Goal: Transaction & Acquisition: Purchase product/service

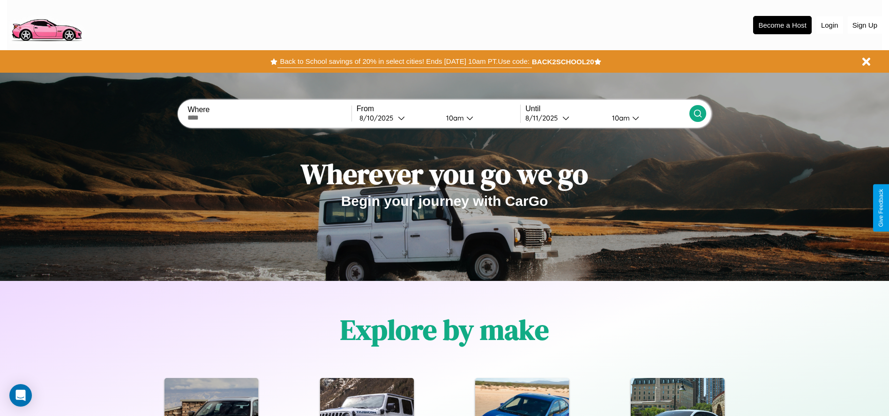
click at [404, 61] on button "Back to School savings of 20% in select cities! Ends [DATE] 10am PT. Use code:" at bounding box center [404, 61] width 254 height 13
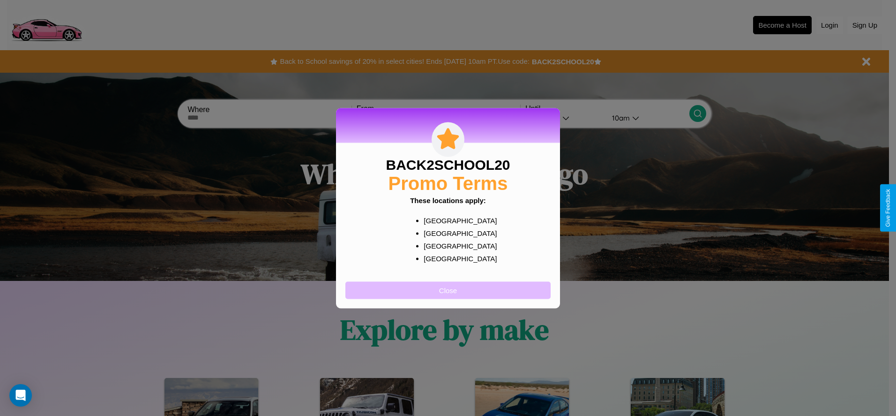
click at [448, 290] on button "Close" at bounding box center [447, 289] width 205 height 17
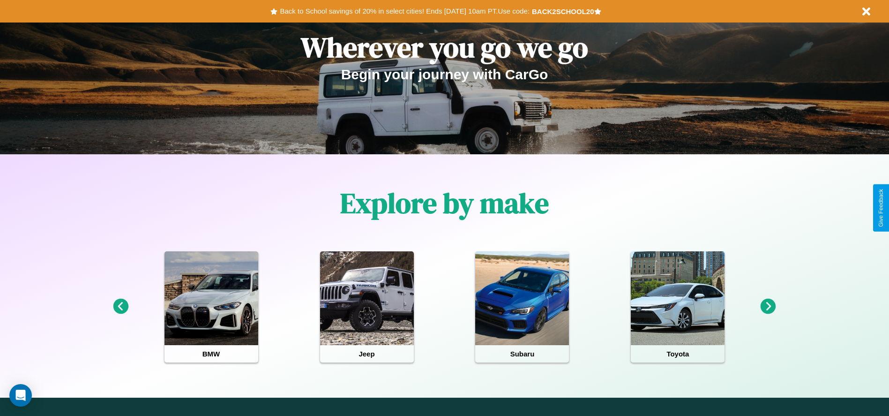
scroll to position [194, 0]
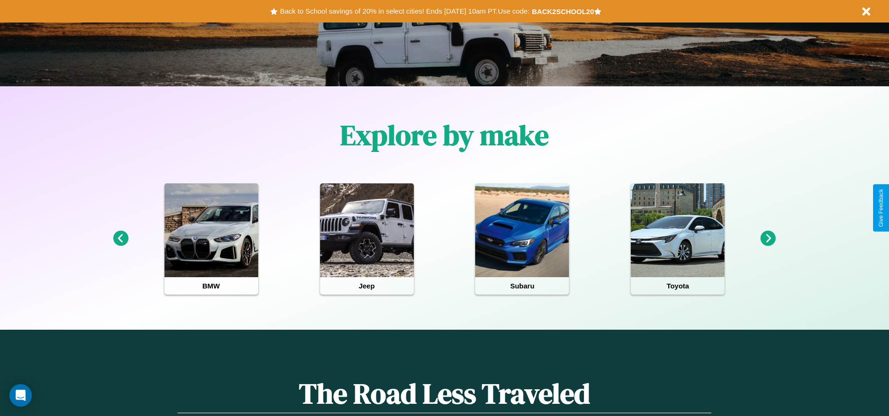
click at [768, 239] on icon at bounding box center [768, 238] width 15 height 15
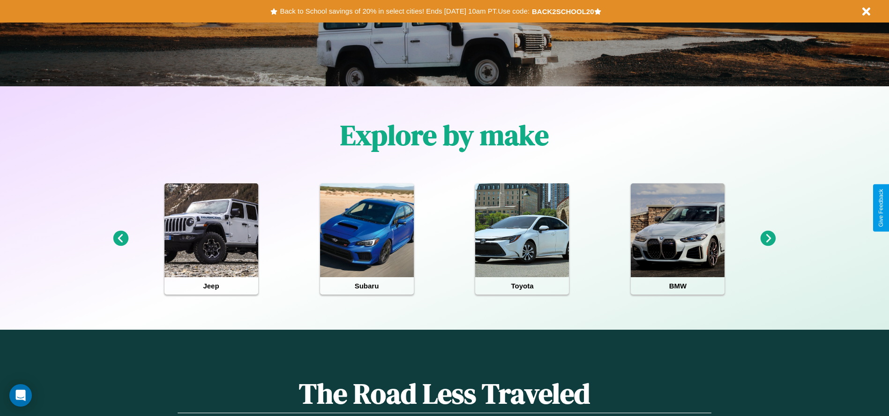
click at [768, 239] on icon at bounding box center [768, 238] width 15 height 15
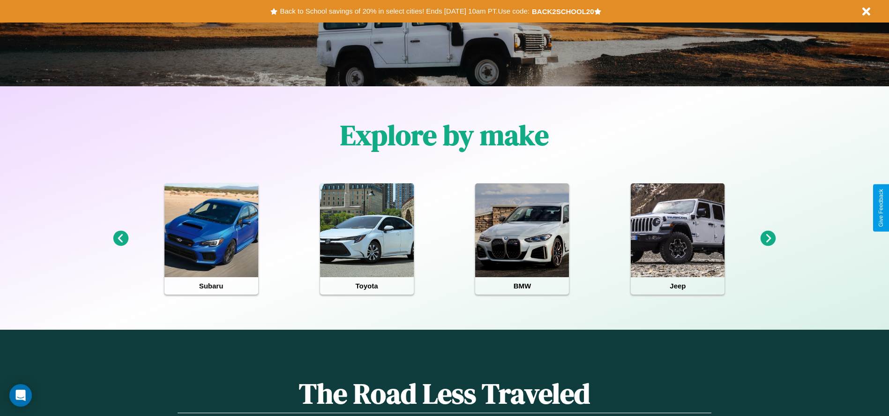
click at [768, 239] on icon at bounding box center [768, 238] width 15 height 15
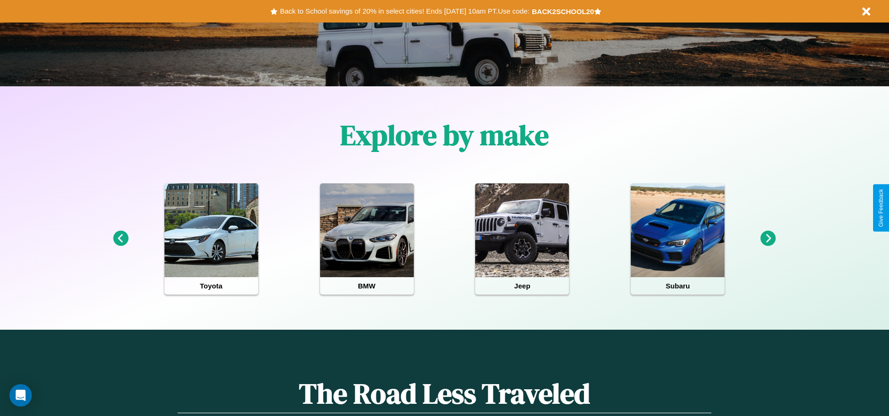
click at [768, 239] on icon at bounding box center [768, 238] width 15 height 15
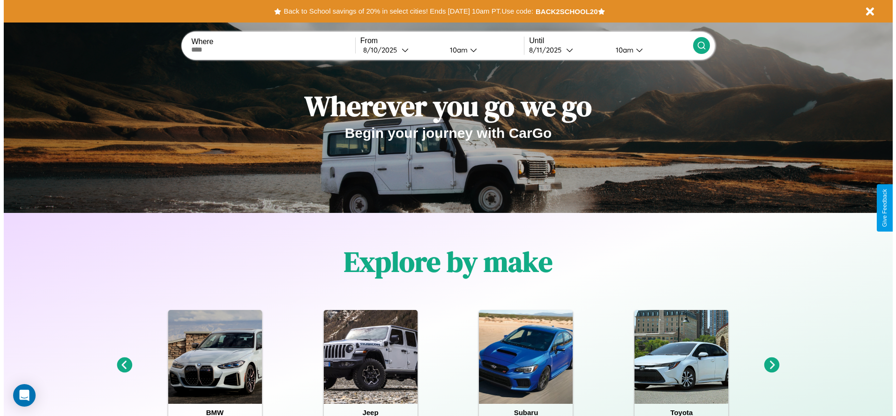
scroll to position [0, 0]
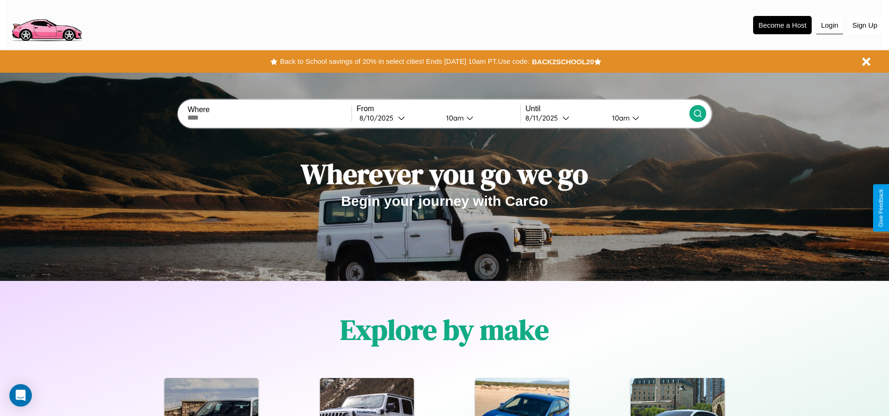
click at [830, 25] on button "Login" at bounding box center [829, 25] width 27 height 18
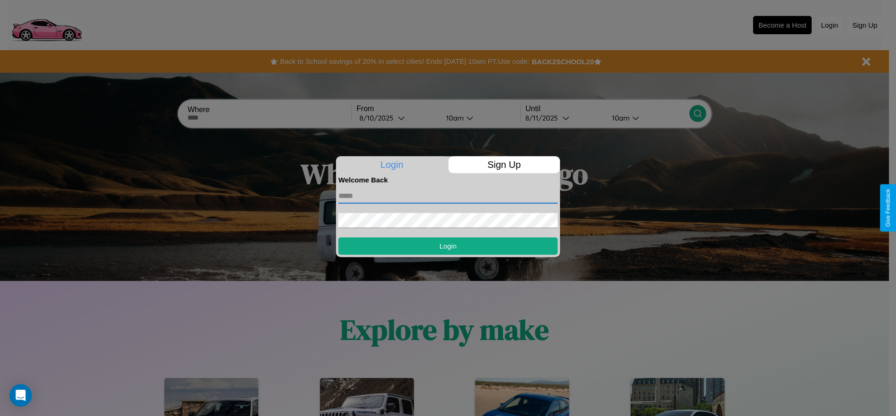
click at [448, 195] on input "text" at bounding box center [447, 195] width 219 height 15
type input "**********"
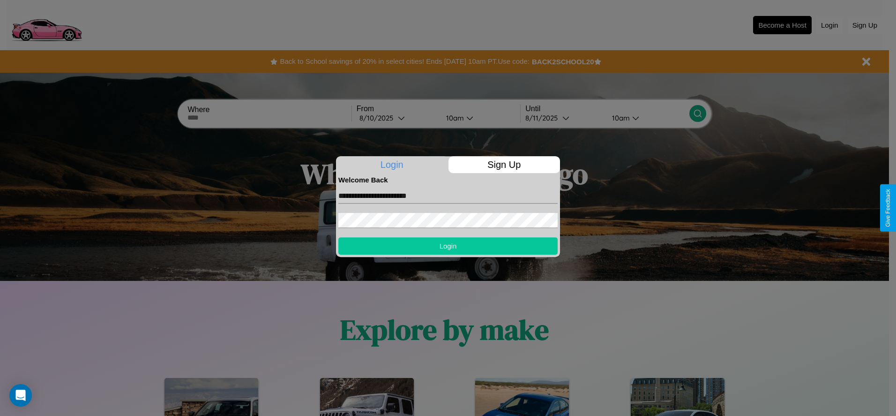
click at [448, 246] on button "Login" at bounding box center [447, 245] width 219 height 17
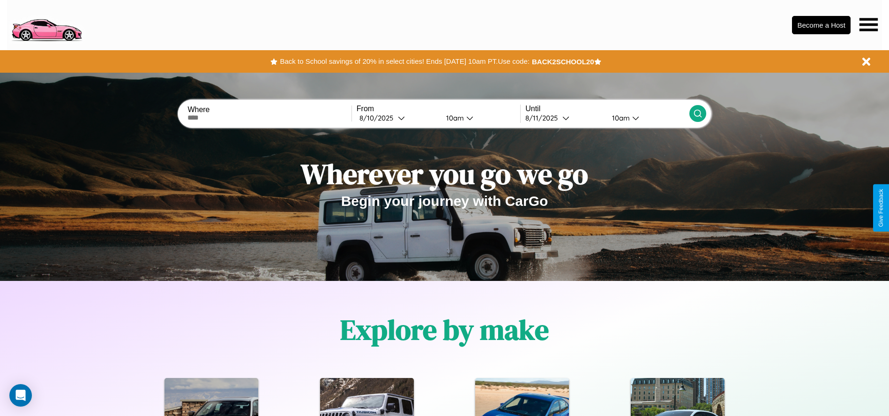
click at [868, 24] on icon at bounding box center [869, 24] width 18 height 13
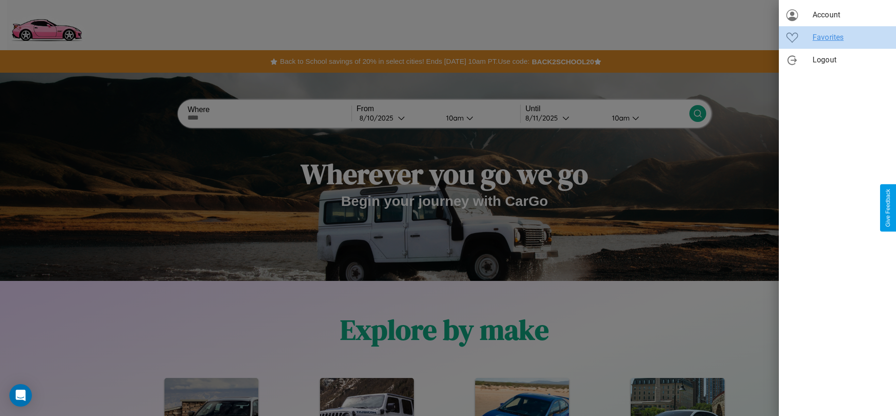
click at [838, 37] on span "Favorites" at bounding box center [851, 37] width 76 height 11
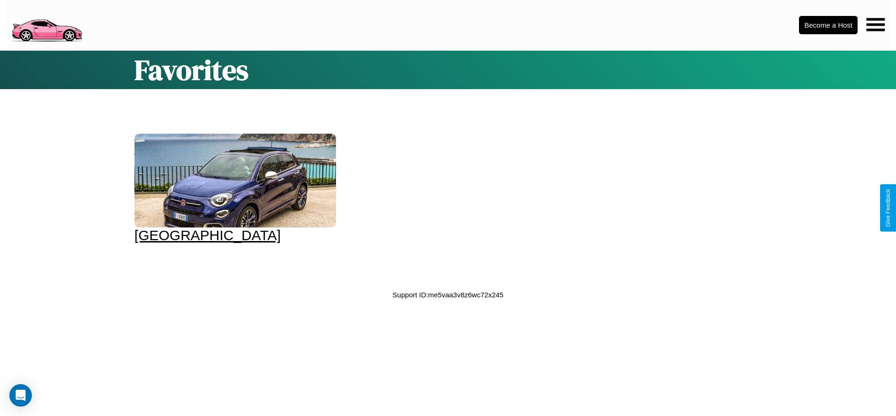
click at [234, 188] on div at bounding box center [236, 181] width 202 height 94
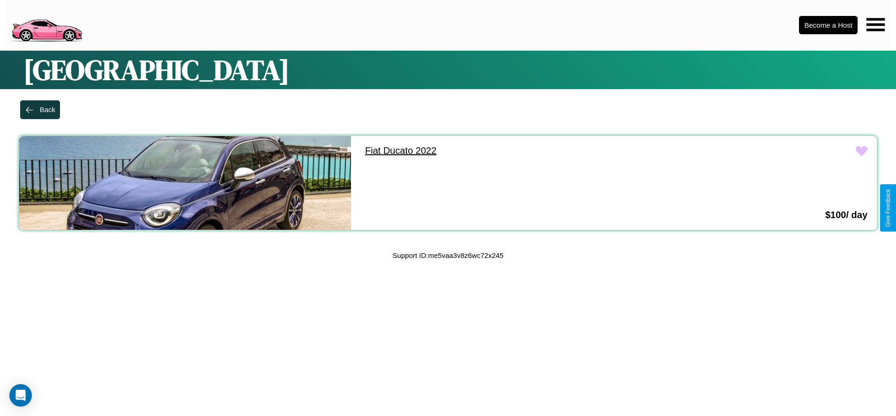
click at [517, 150] on link "Fiat Ducato 2022" at bounding box center [522, 151] width 332 height 30
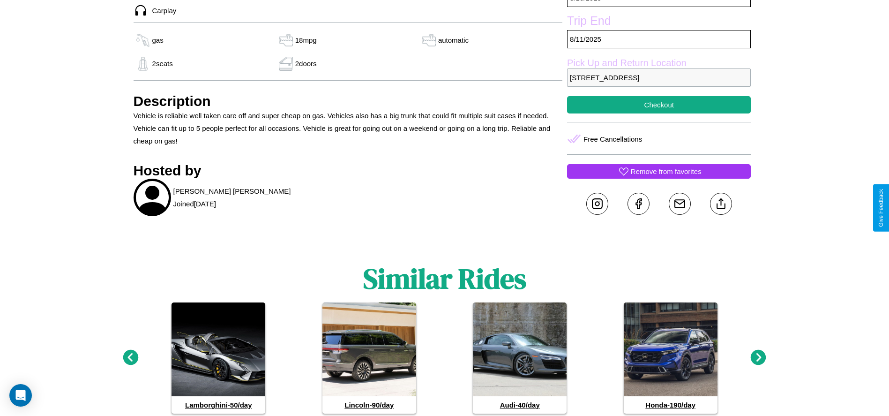
scroll to position [375, 0]
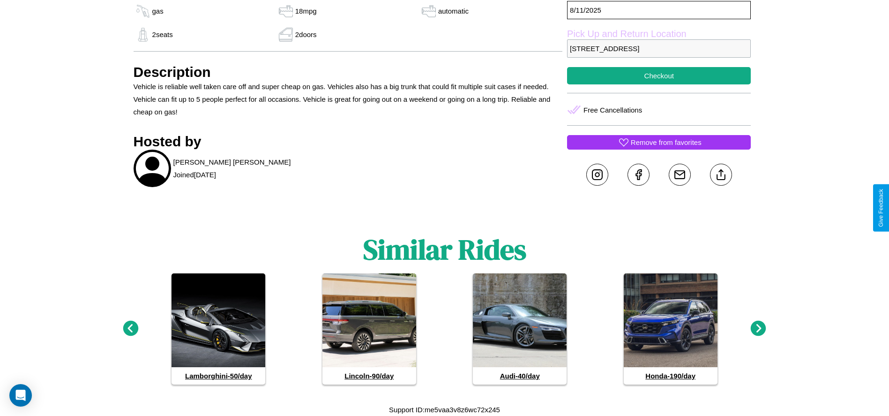
click at [758, 329] on icon at bounding box center [758, 328] width 15 height 15
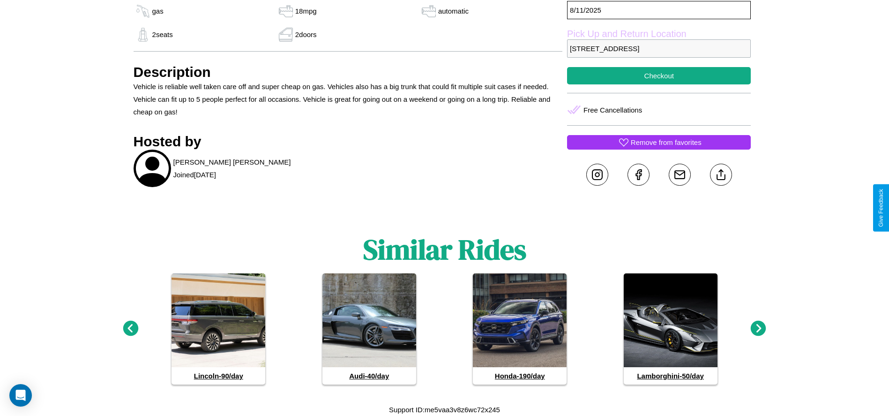
click at [758, 329] on icon at bounding box center [758, 328] width 15 height 15
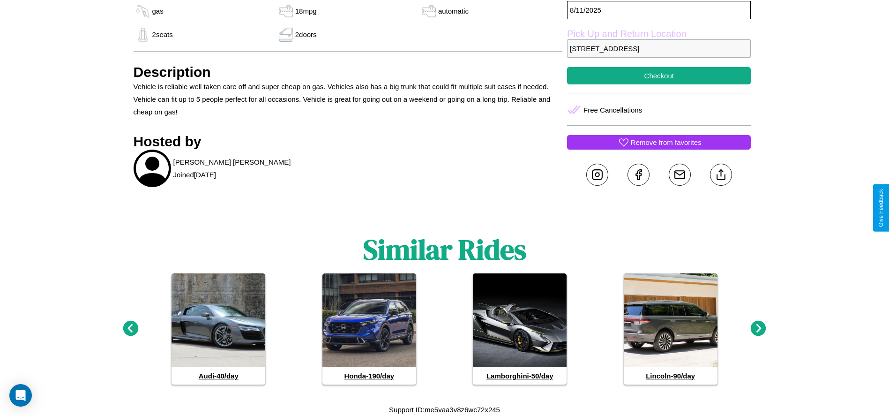
click at [758, 329] on icon at bounding box center [758, 328] width 15 height 15
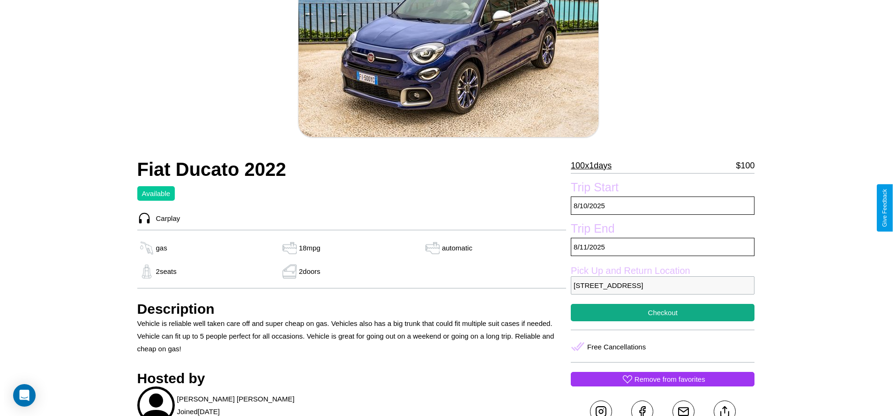
scroll to position [136, 0]
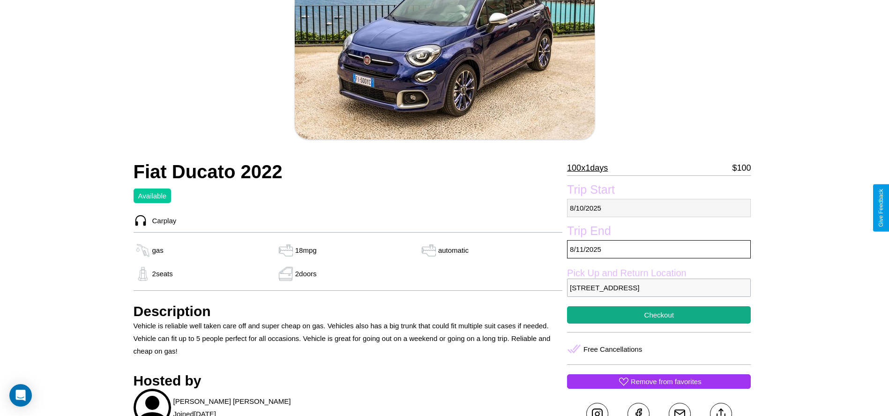
click at [659, 208] on p "[DATE]" at bounding box center [659, 208] width 184 height 18
select select "*"
select select "****"
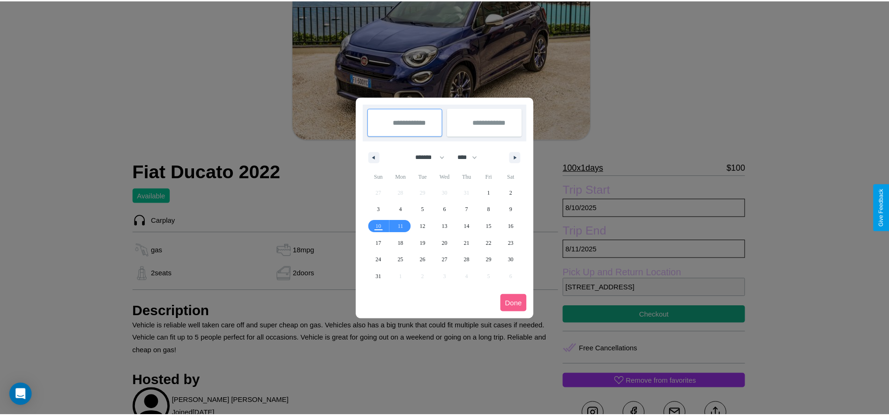
scroll to position [0, 0]
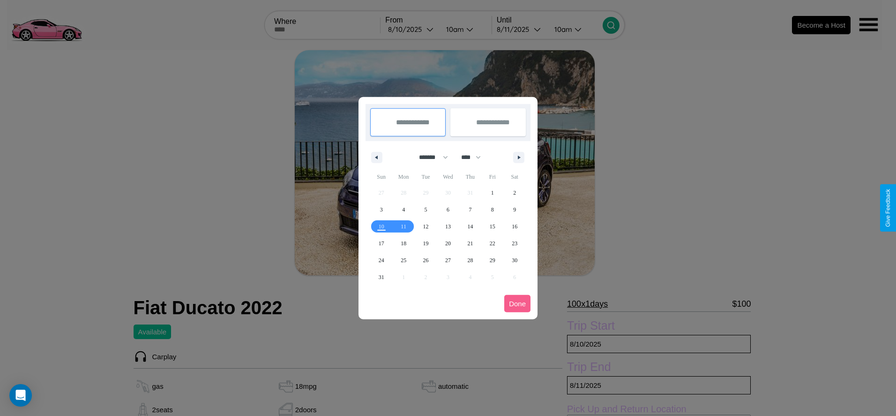
click at [411, 29] on div at bounding box center [448, 208] width 896 height 416
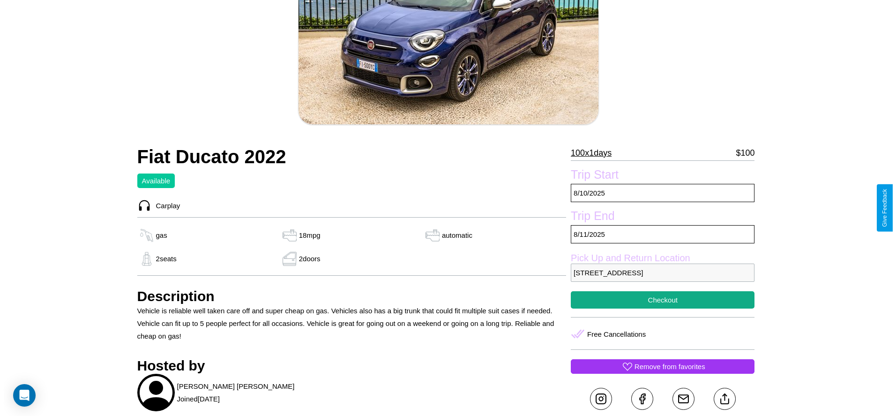
scroll to position [243, 0]
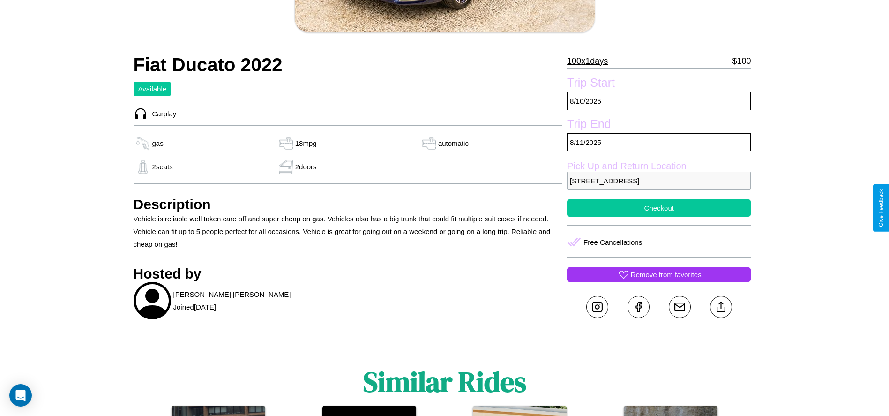
click at [659, 208] on button "Checkout" at bounding box center [659, 207] width 184 height 17
